Goal: Information Seeking & Learning: Learn about a topic

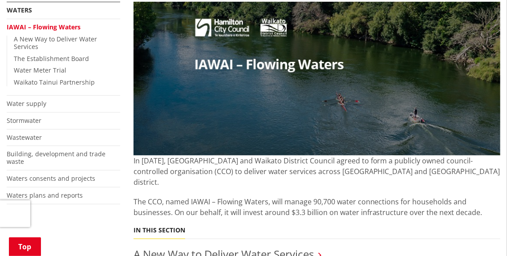
scroll to position [165, 0]
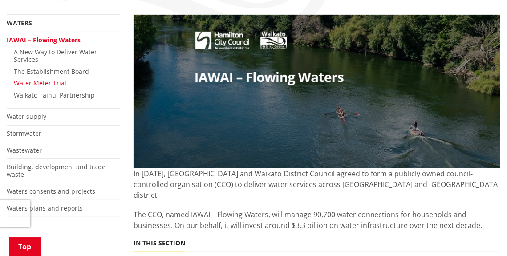
click at [33, 80] on link "Water Meter Trial" at bounding box center [40, 83] width 53 height 8
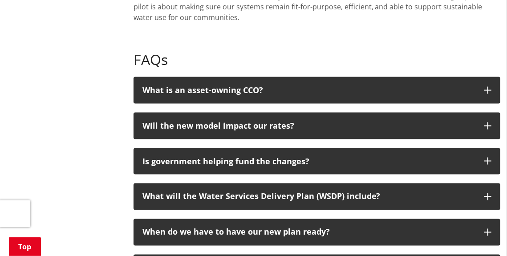
scroll to position [575, 0]
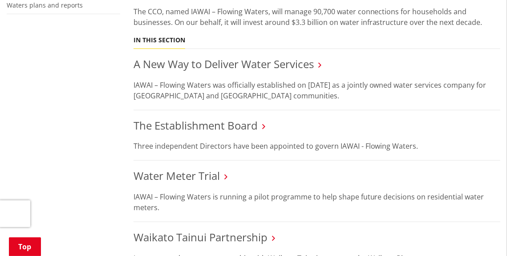
scroll to position [367, 0]
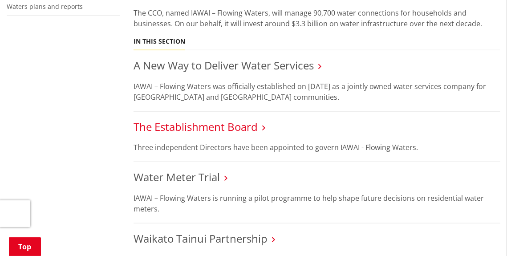
click at [233, 119] on link "The Establishment Board" at bounding box center [196, 126] width 124 height 15
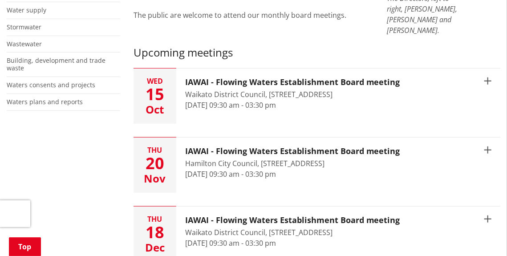
scroll to position [272, 0]
